Goal: Transaction & Acquisition: Purchase product/service

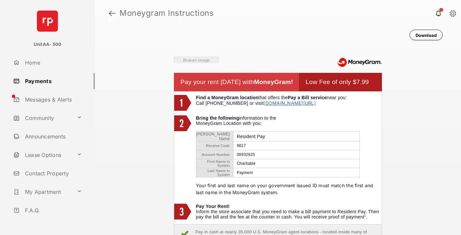
click at [112, 13] on link at bounding box center [112, 13] width 7 height 16
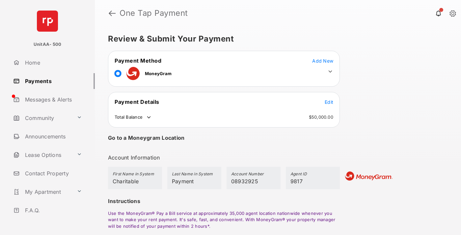
click at [329, 102] on span "Edit" at bounding box center [328, 102] width 9 height 6
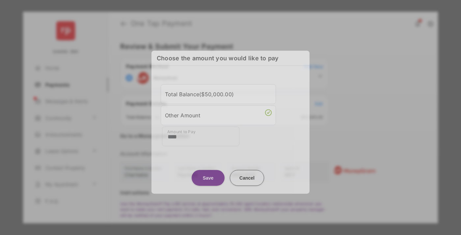
type input "****"
click at [208, 175] on button "Save" at bounding box center [207, 177] width 33 height 16
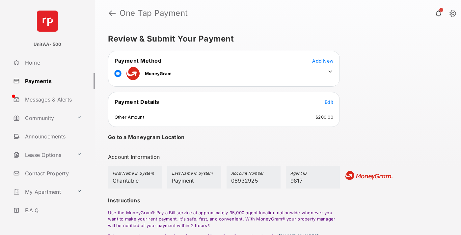
click at [330, 71] on icon at bounding box center [330, 71] width 6 height 6
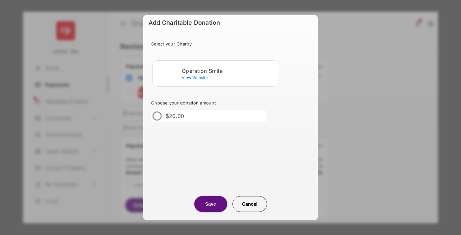
click at [228, 70] on div "Operation Smile" at bounding box center [228, 71] width 93 height 6
click at [210, 204] on button "Save" at bounding box center [210, 204] width 33 height 16
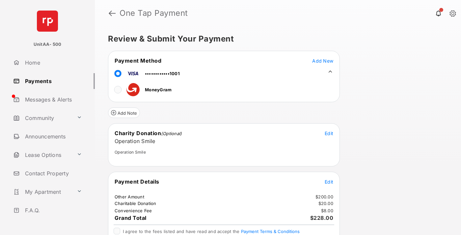
click at [329, 181] on span "Edit" at bounding box center [328, 182] width 9 height 6
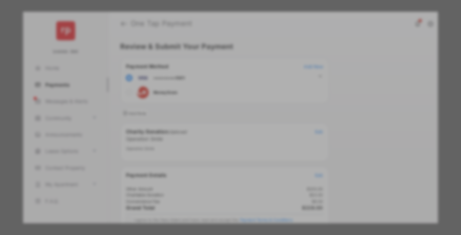
click at [208, 183] on button "Save" at bounding box center [207, 185] width 33 height 16
